Goal: Task Accomplishment & Management: Manage account settings

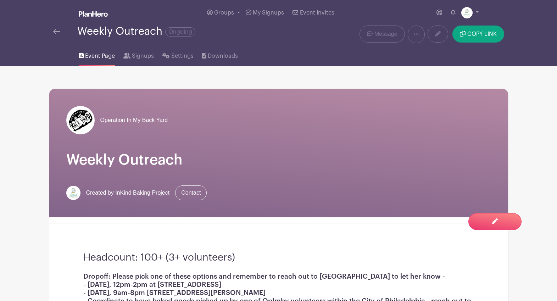
click at [95, 15] on img at bounding box center [93, 14] width 29 height 6
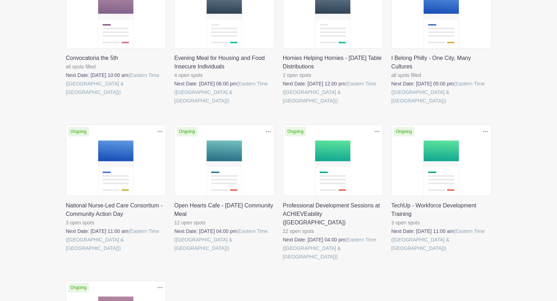
scroll to position [142, 0]
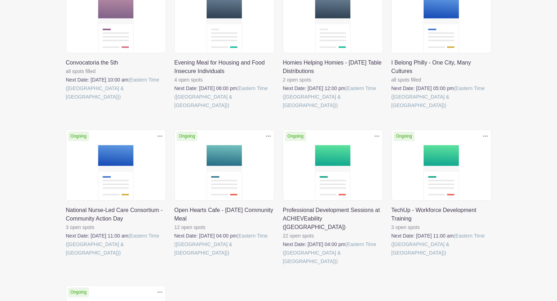
click at [66, 257] on link at bounding box center [66, 257] width 0 height 0
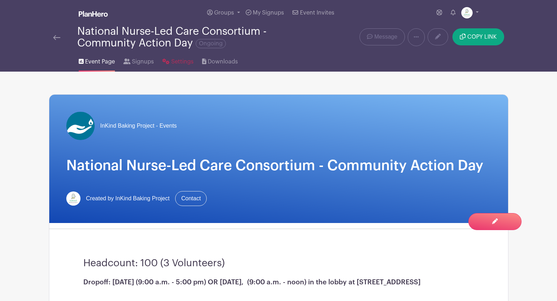
drag, startPoint x: 177, startPoint y: 62, endPoint x: 198, endPoint y: 86, distance: 31.4
click at [177, 62] on span "Settings" at bounding box center [182, 61] width 22 height 9
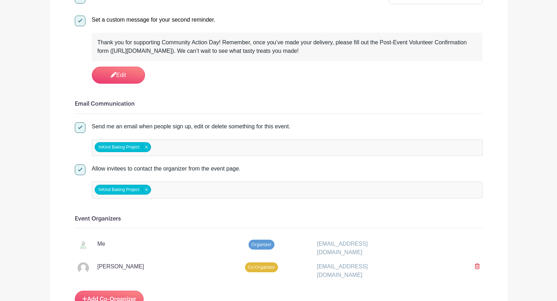
scroll to position [631, 0]
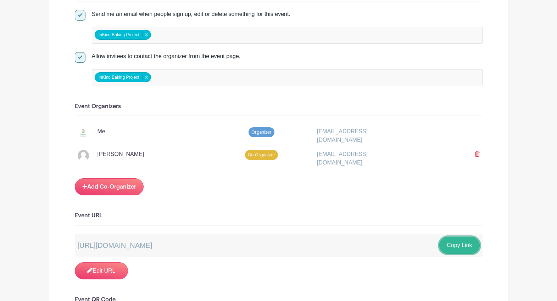
click at [449, 246] on button "Copy Link" at bounding box center [459, 245] width 40 height 17
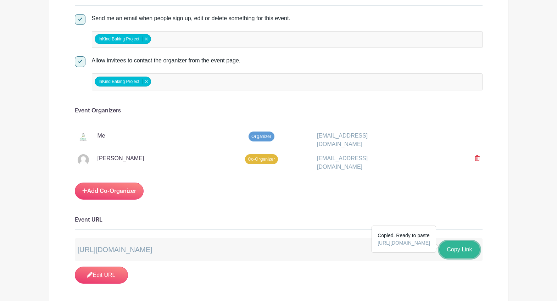
scroll to position [585, 0]
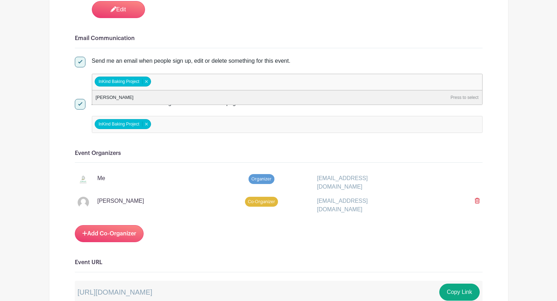
click at [200, 80] on input "false" at bounding box center [183, 82] width 63 height 10
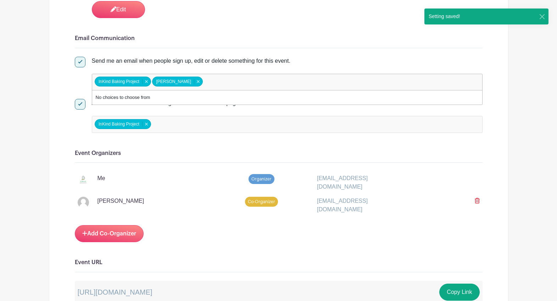
click at [219, 146] on div "Signups Make phone number mandatory when invitees are signing up. Limit users t…" at bounding box center [279, 260] width 408 height 1449
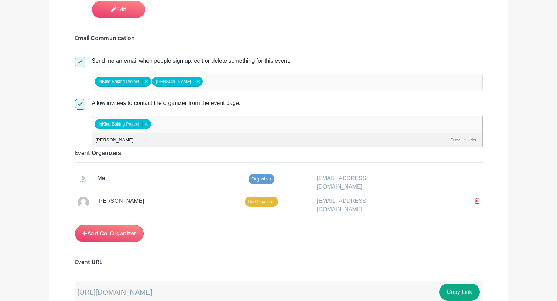
click at [202, 124] on input "false" at bounding box center [183, 124] width 63 height 10
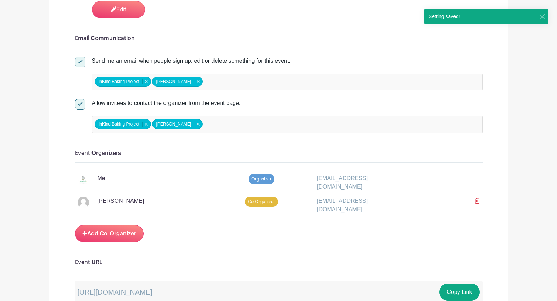
click at [195, 178] on div "Me" at bounding box center [142, 179] width 128 height 11
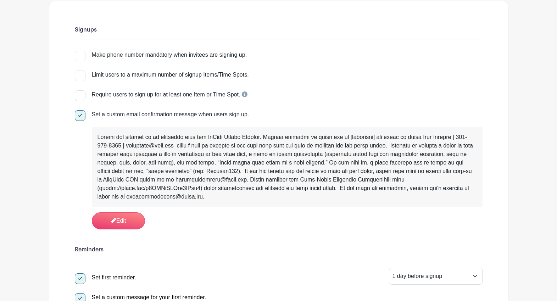
scroll to position [0, 0]
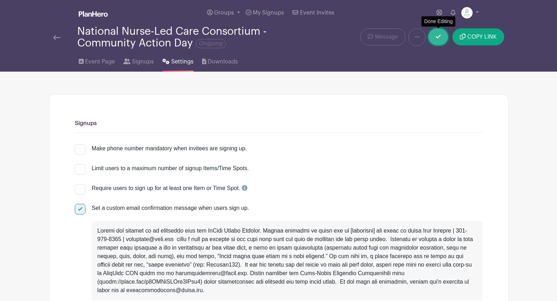
click at [439, 39] on icon at bounding box center [438, 37] width 5 height 6
